Goal: Task Accomplishment & Management: Use online tool/utility

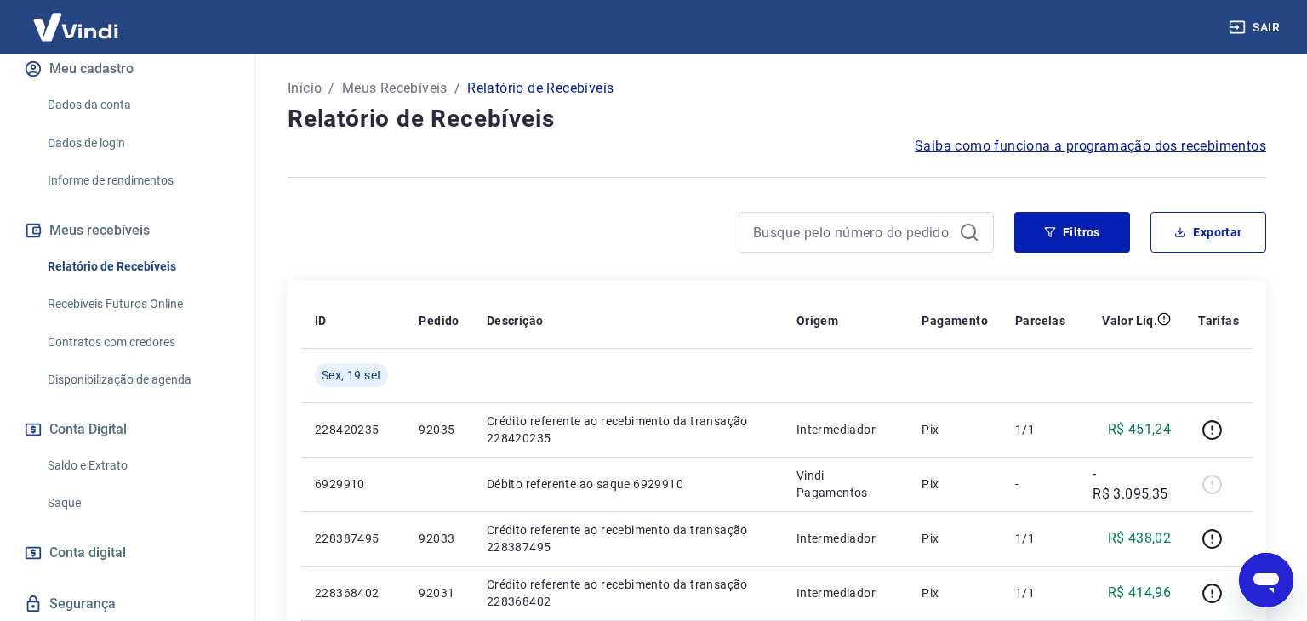
scroll to position [237, 0]
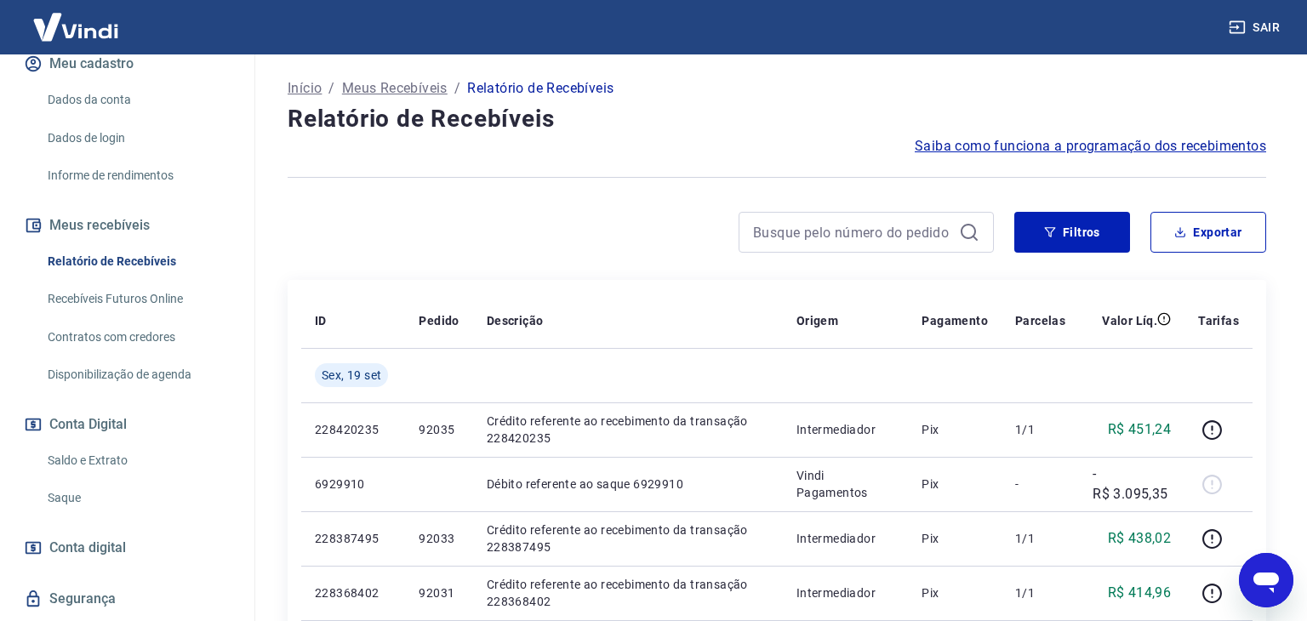
click at [75, 481] on link "Saque" at bounding box center [137, 498] width 193 height 35
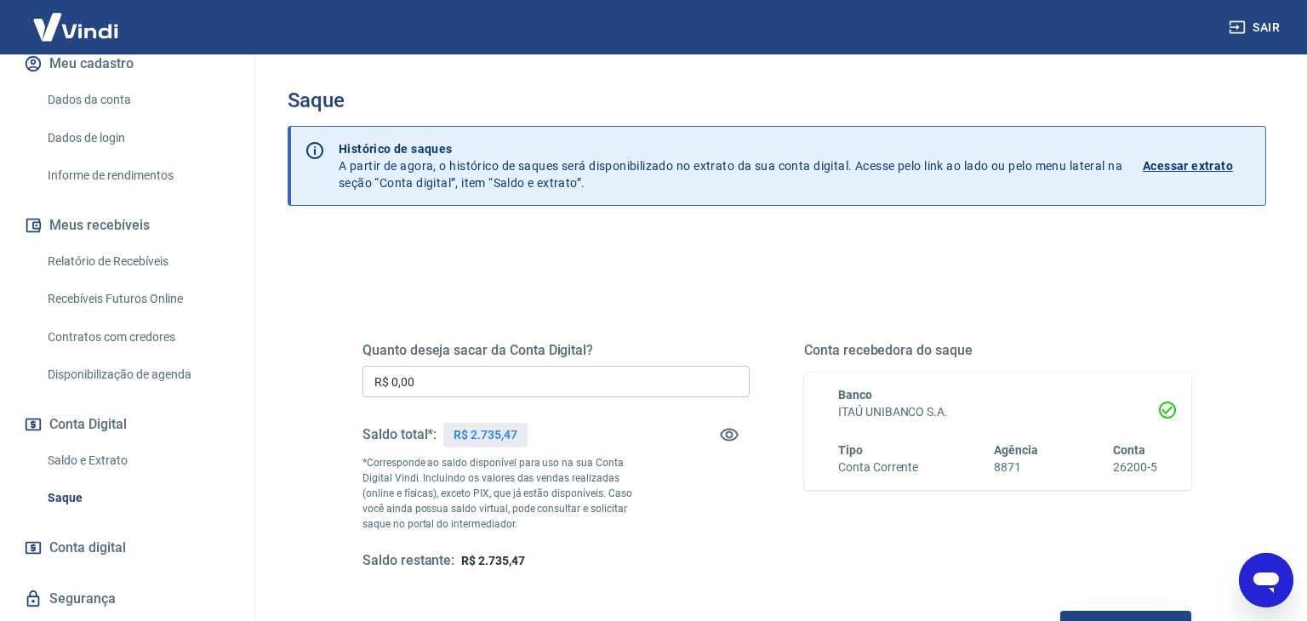
click at [516, 382] on input "R$ 0,00" at bounding box center [555, 381] width 387 height 31
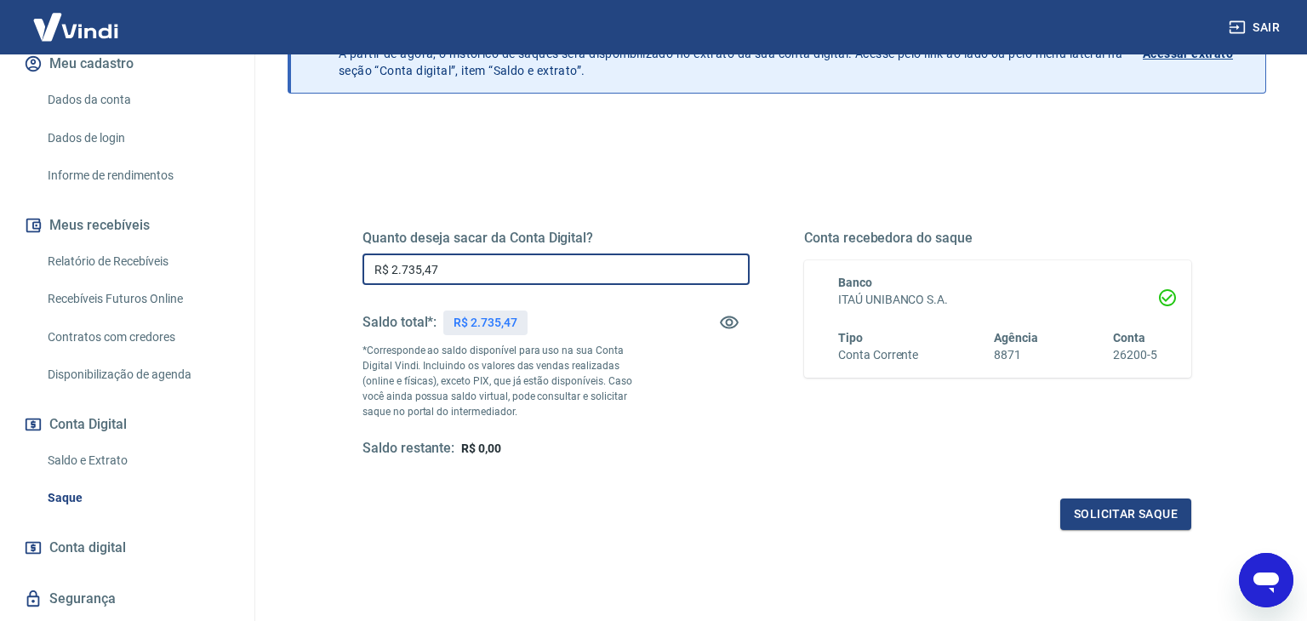
scroll to position [122, 0]
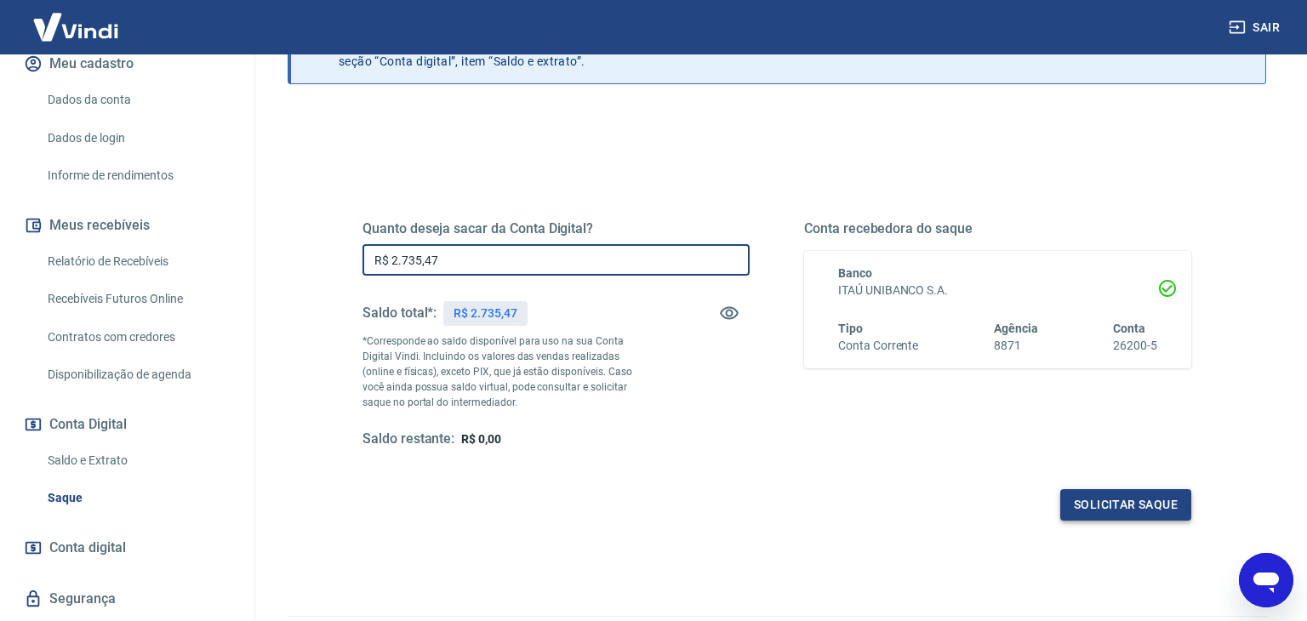
type input "R$ 2.735,47"
click at [1123, 501] on button "Solicitar saque" at bounding box center [1125, 504] width 131 height 31
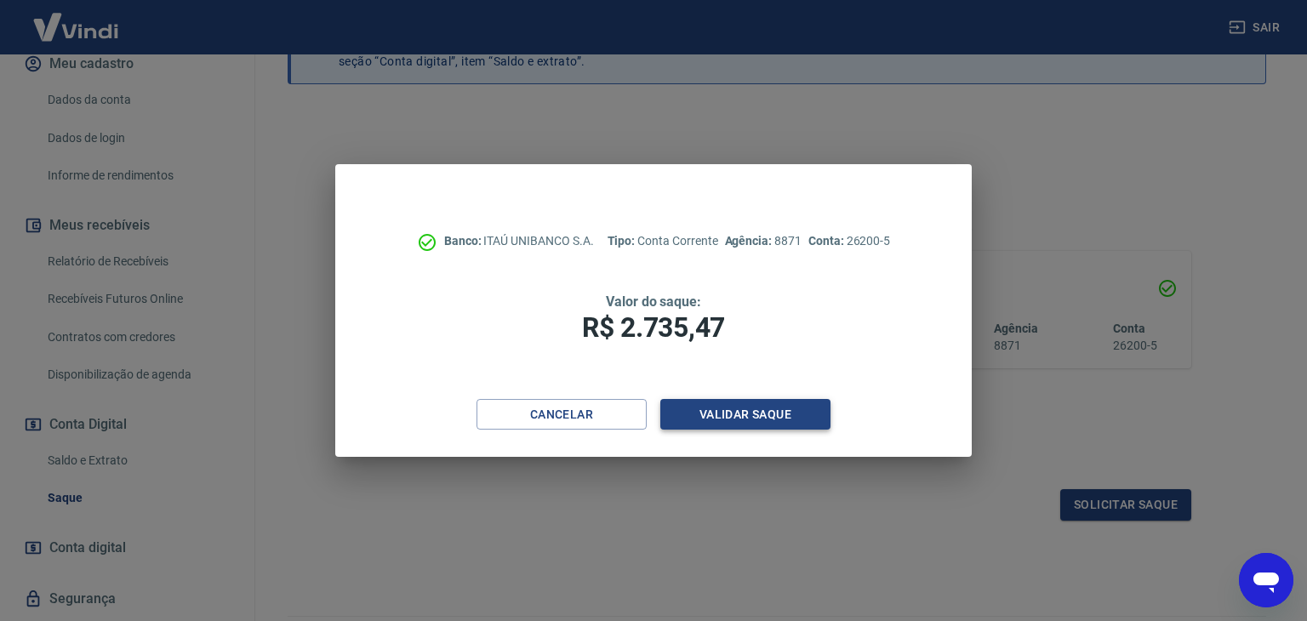
click at [736, 416] on button "Validar saque" at bounding box center [745, 414] width 170 height 31
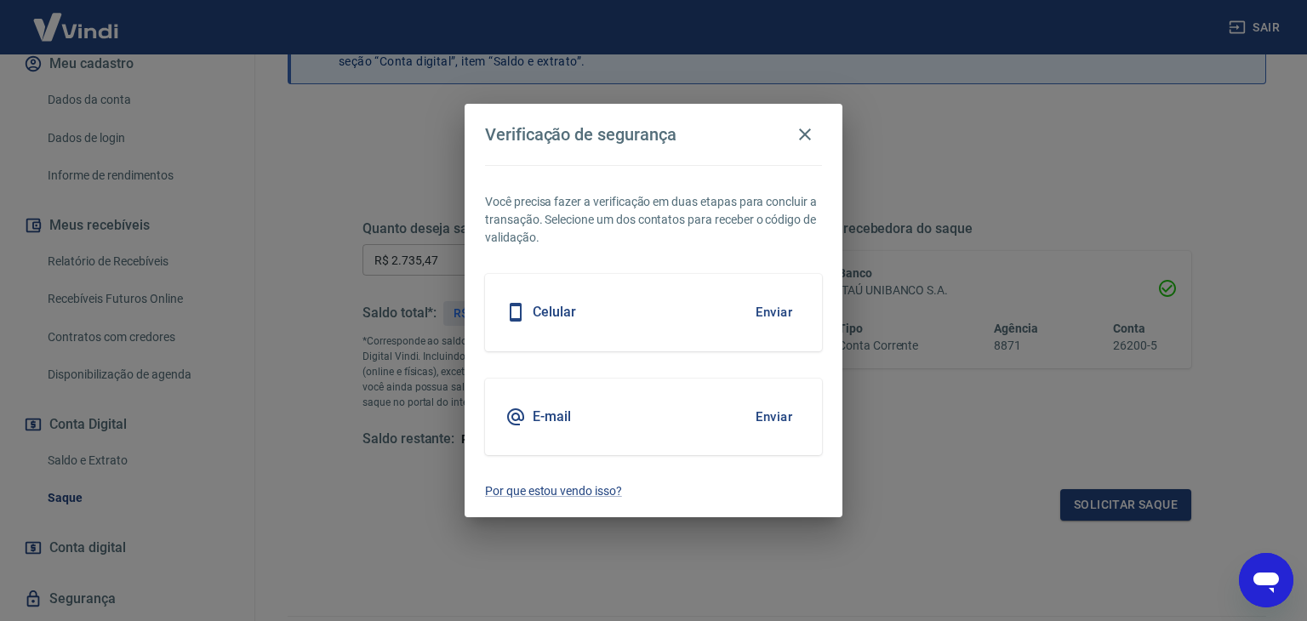
click at [769, 415] on button "Enviar" at bounding box center [773, 417] width 55 height 36
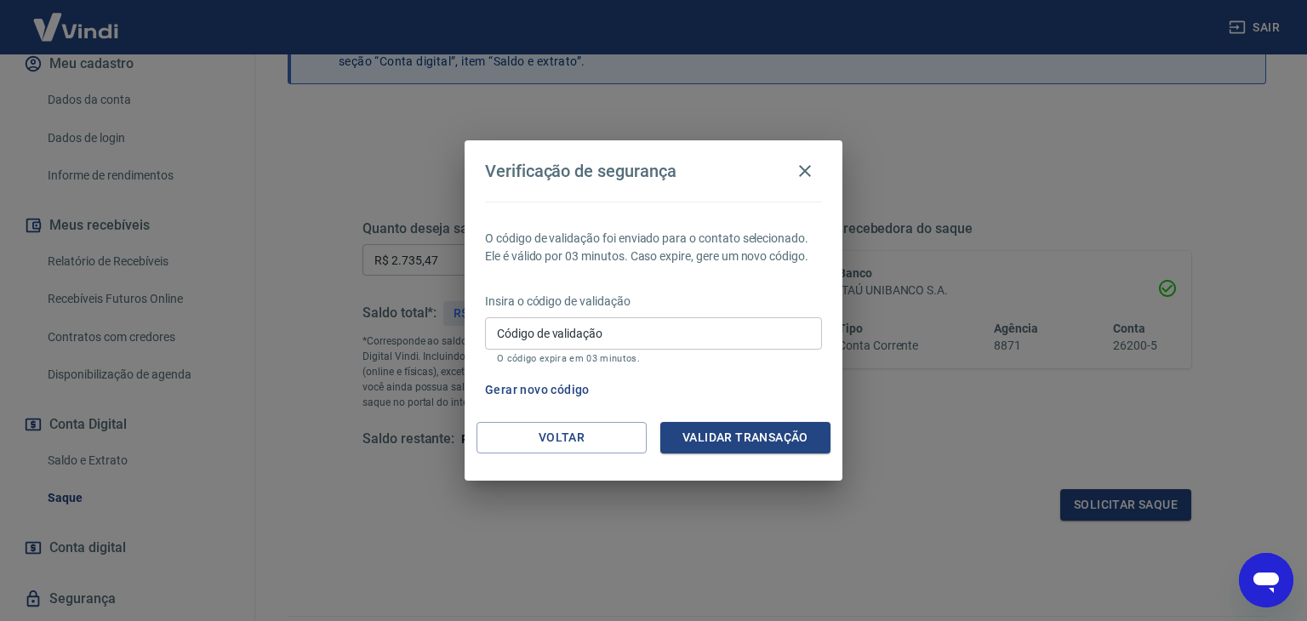
click at [740, 337] on input "Código de validação" at bounding box center [653, 332] width 337 height 31
type input "947082"
click at [780, 435] on button "Validar transação" at bounding box center [745, 437] width 170 height 31
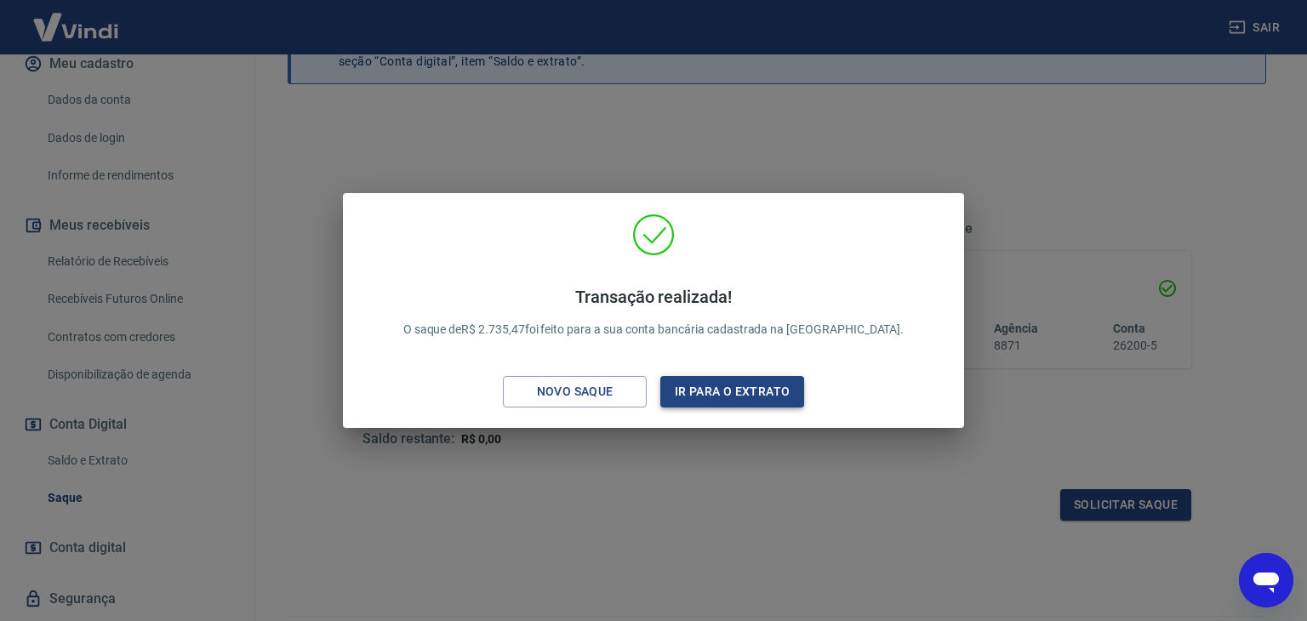
click at [769, 393] on button "Ir para o extrato" at bounding box center [732, 391] width 144 height 31
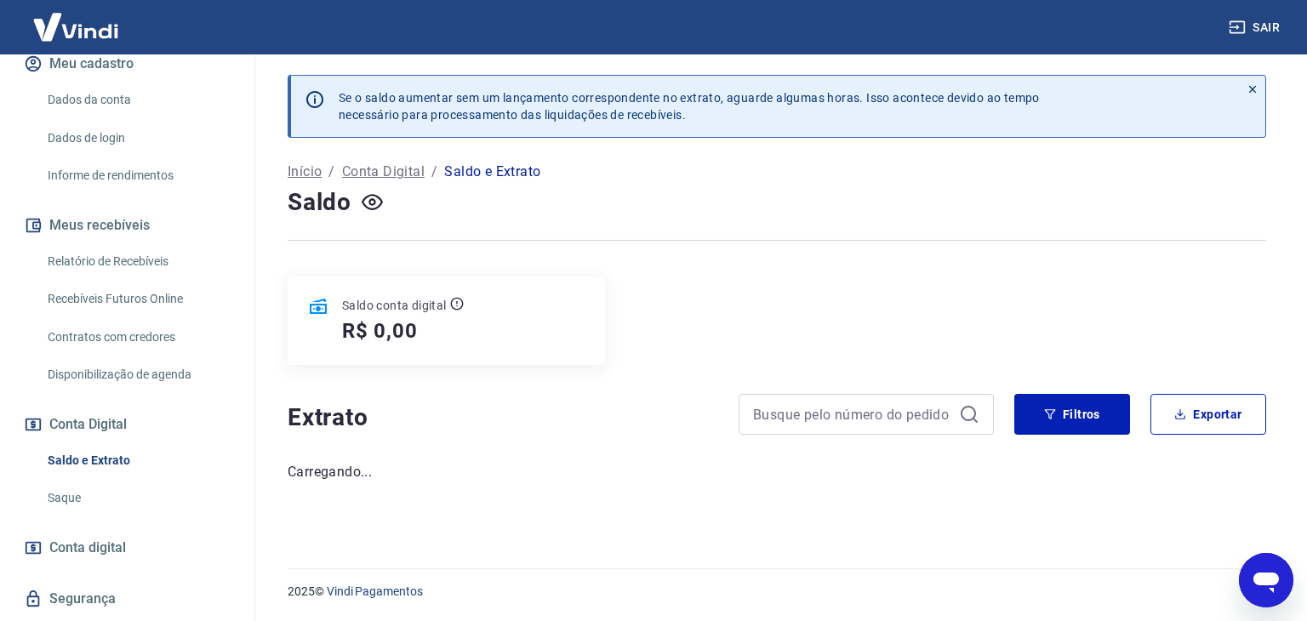
click at [141, 245] on link "Relatório de Recebíveis" at bounding box center [137, 261] width 193 height 35
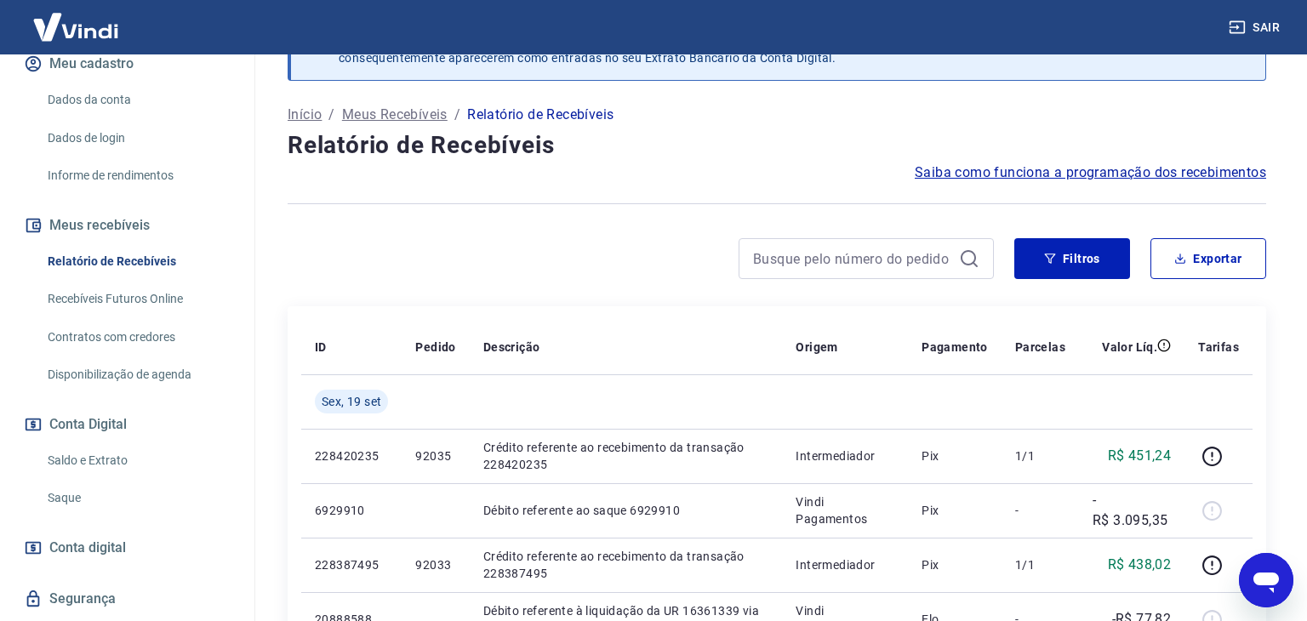
scroll to position [54, 0]
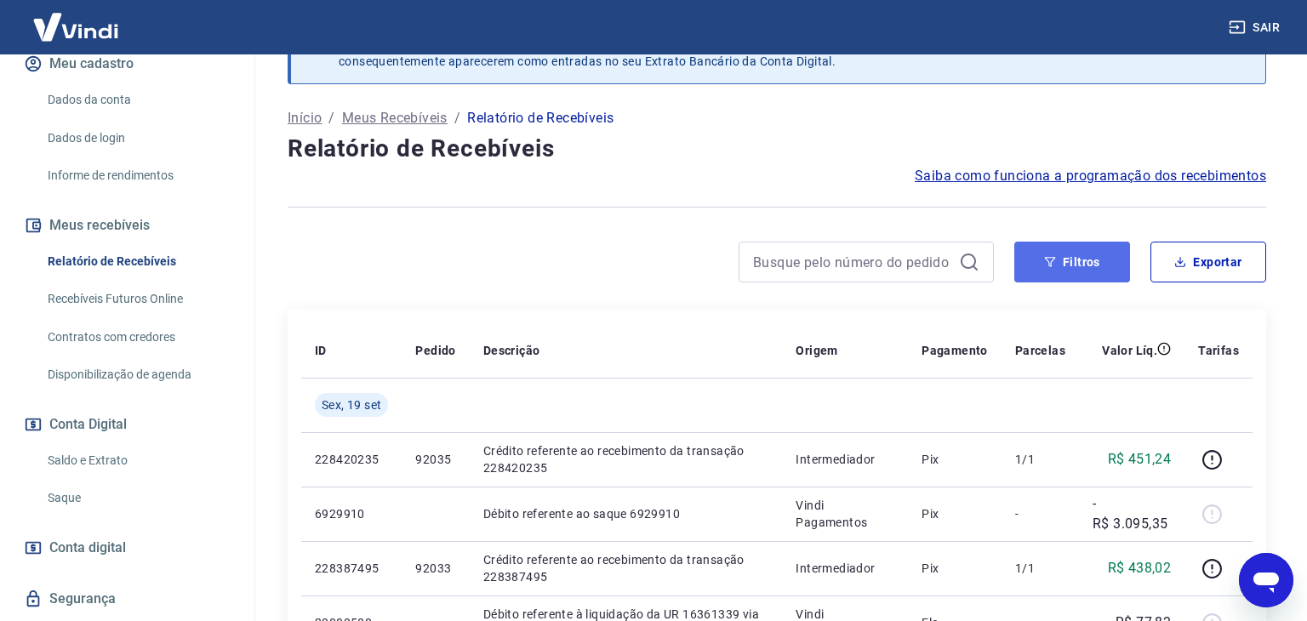
click at [1078, 276] on button "Filtros" at bounding box center [1072, 262] width 116 height 41
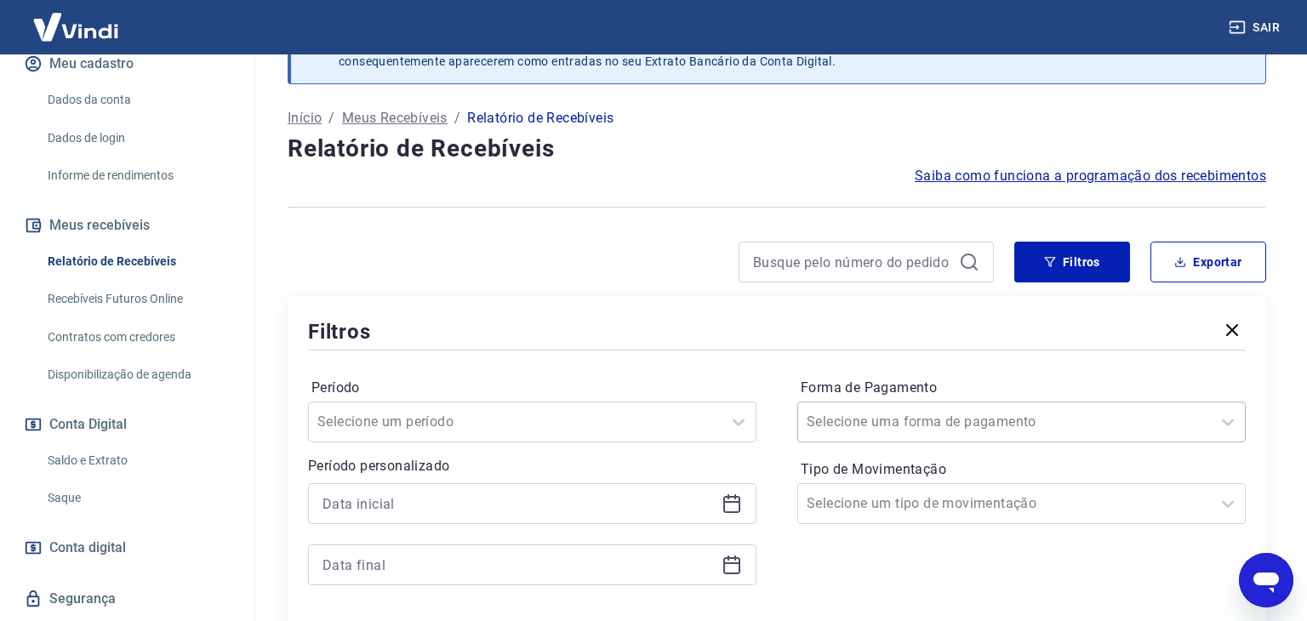
click at [920, 415] on input "Forma de Pagamento" at bounding box center [893, 422] width 172 height 20
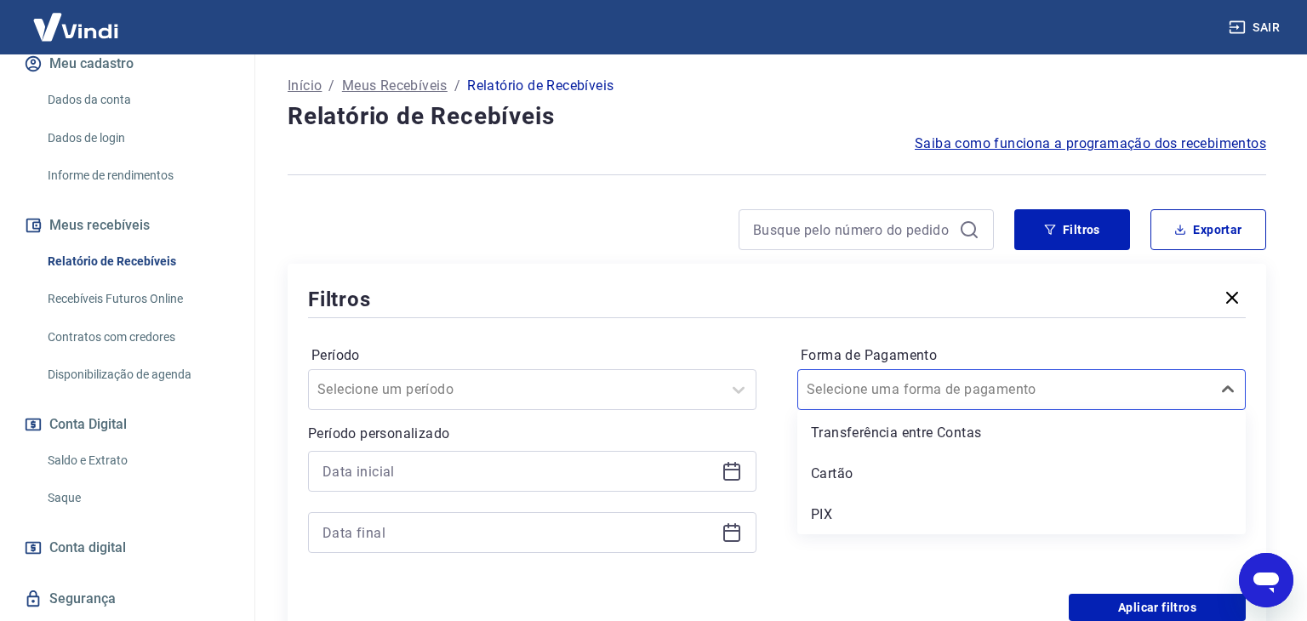
scroll to position [82, 0]
click at [880, 516] on div "PIX" at bounding box center [1021, 519] width 448 height 34
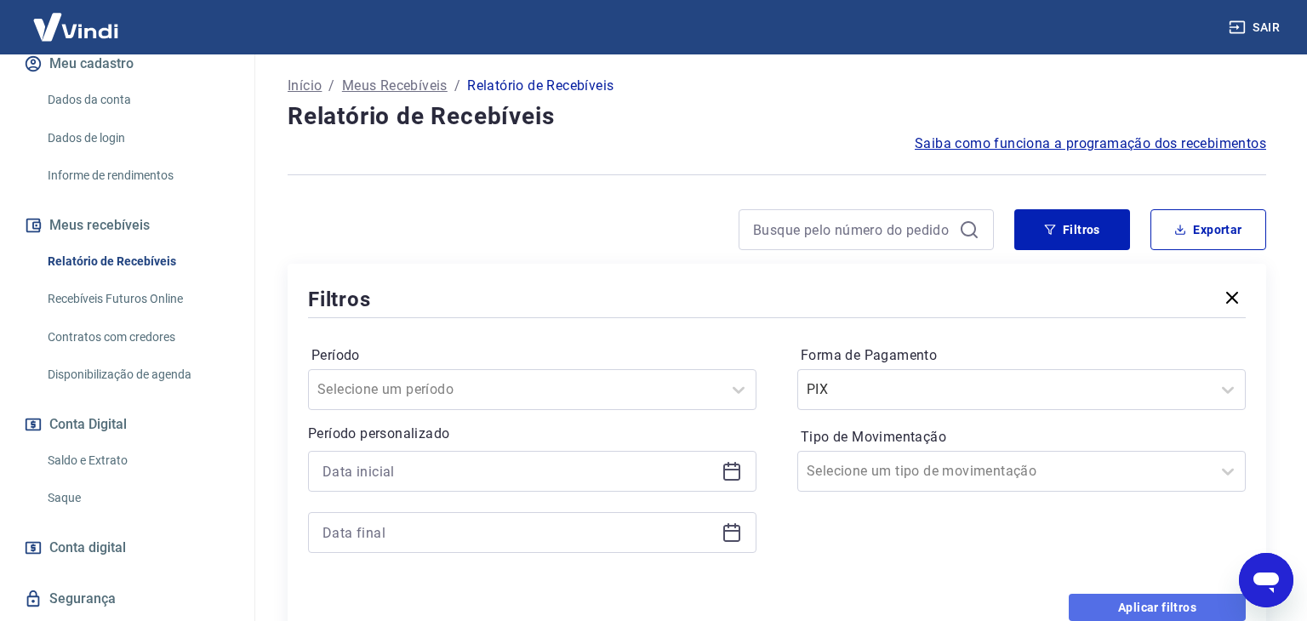
click at [1137, 598] on button "Aplicar filtros" at bounding box center [1157, 607] width 177 height 27
